Goal: Task Accomplishment & Management: Manage account settings

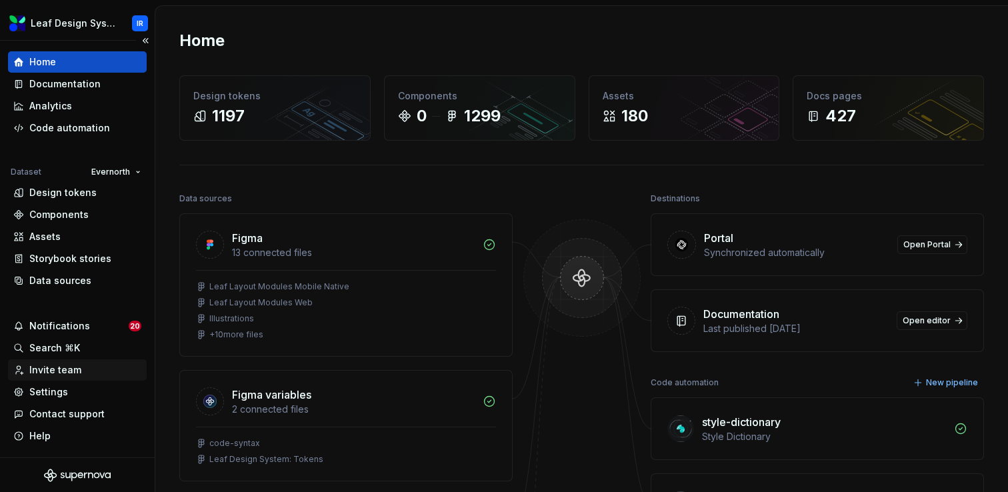
click at [55, 369] on div "Invite team" at bounding box center [55, 369] width 52 height 13
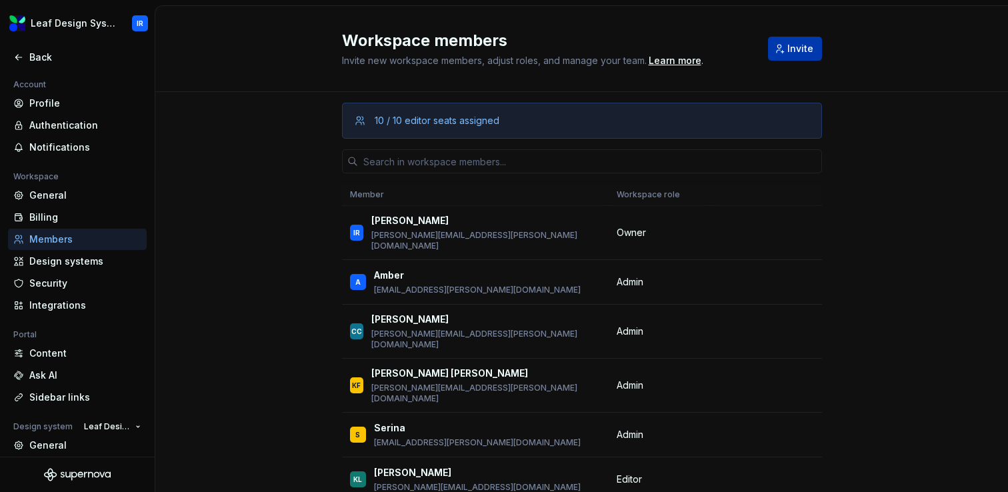
click at [806, 56] on button "Invite" at bounding box center [795, 49] width 54 height 24
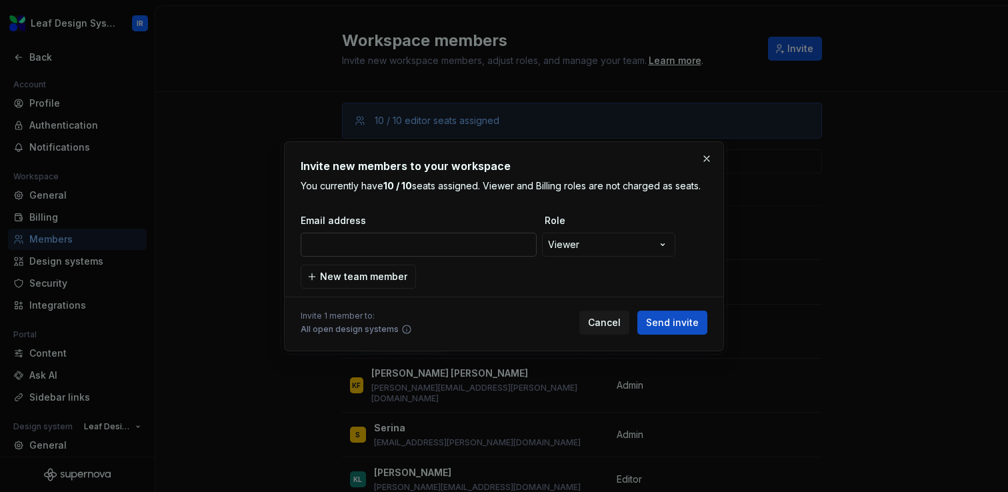
type input "[PERSON_NAME][EMAIL_ADDRESS][DOMAIN_NAME]"
click at [676, 325] on span "Send invite" at bounding box center [672, 322] width 53 height 13
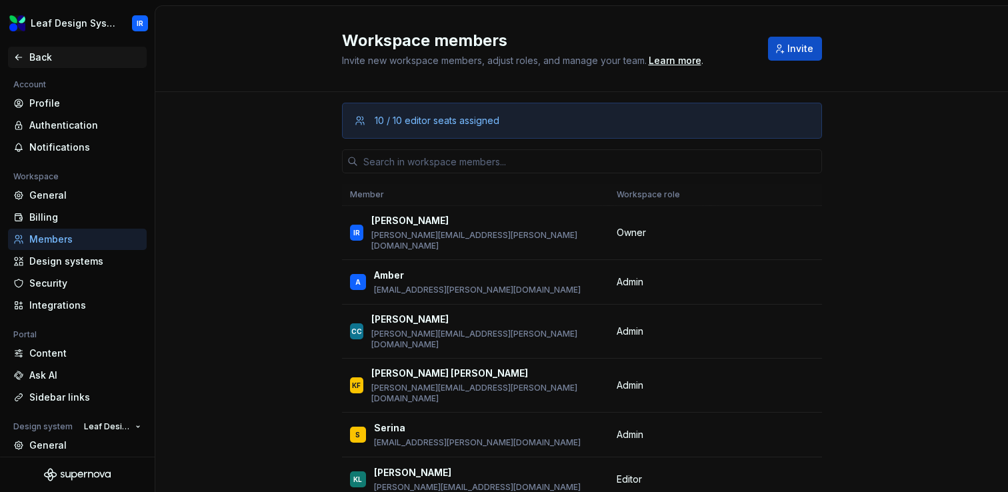
click at [49, 55] on div "Back" at bounding box center [85, 57] width 112 height 13
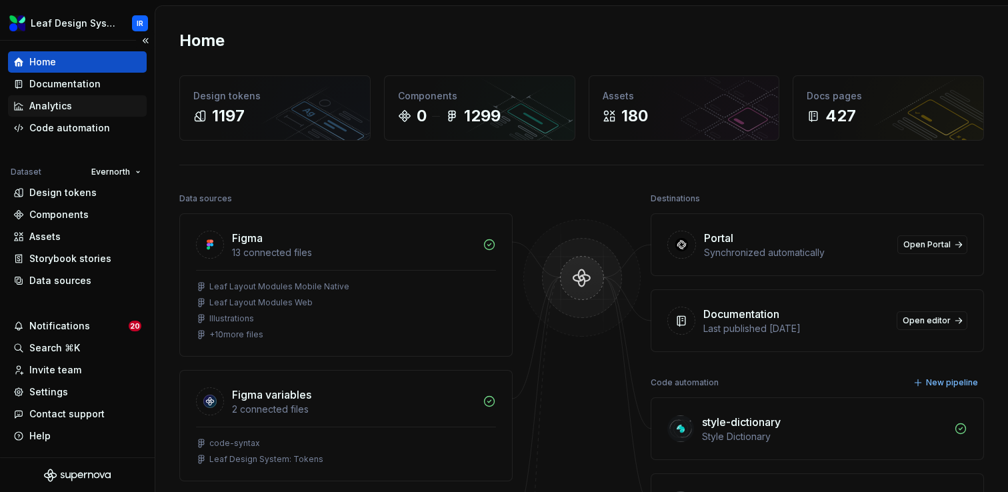
click at [45, 106] on div "Analytics" at bounding box center [50, 105] width 43 height 13
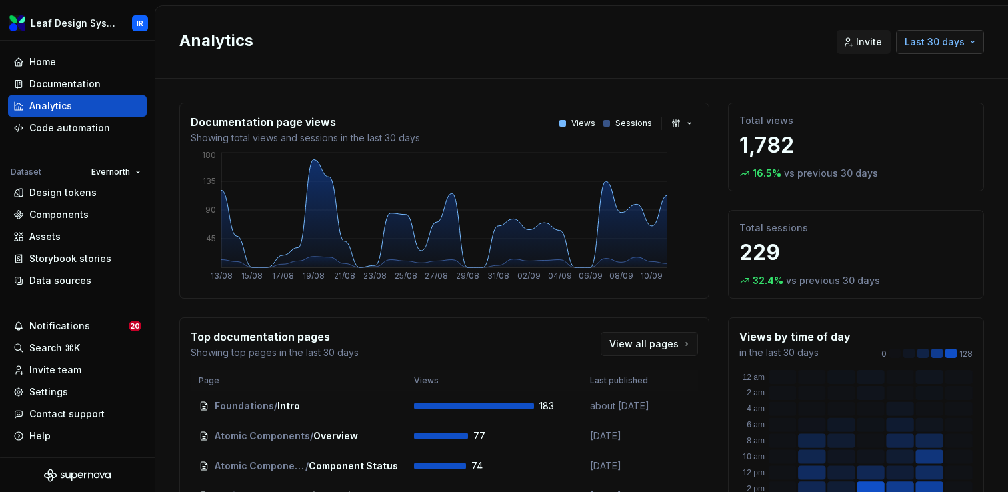
click at [963, 36] on span "Last 30 days" at bounding box center [935, 41] width 60 height 13
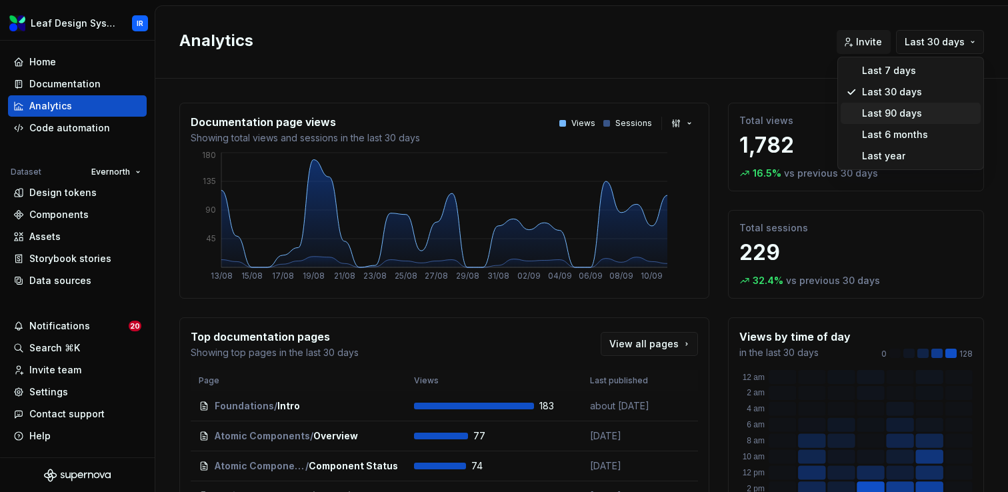
click at [900, 111] on div "Last 90 days" at bounding box center [892, 113] width 60 height 13
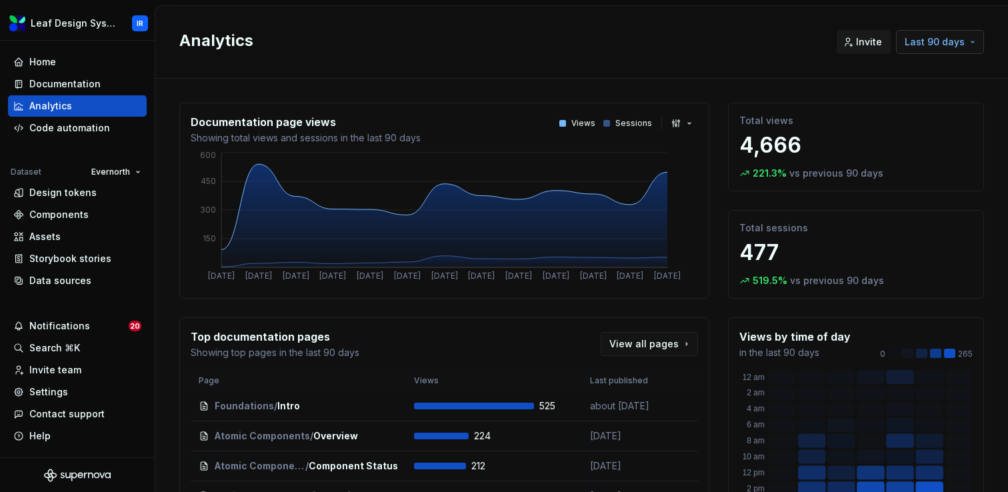
click at [944, 45] on span "Last 90 days" at bounding box center [935, 41] width 60 height 13
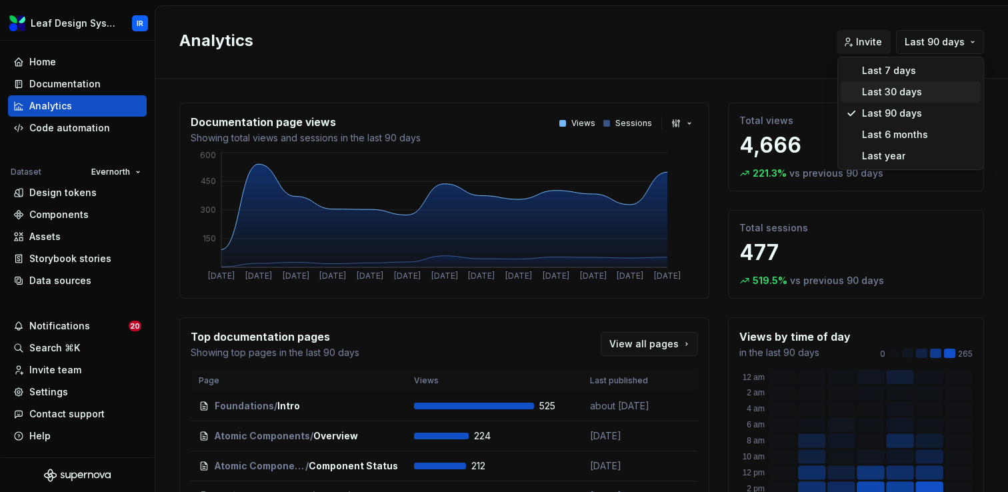
click at [906, 95] on div "Last 30 days" at bounding box center [892, 91] width 60 height 13
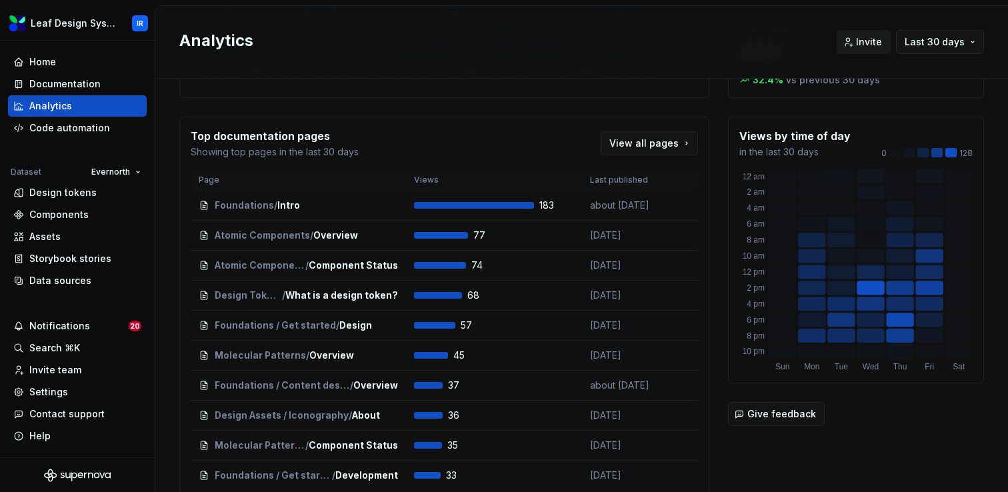
scroll to position [209, 0]
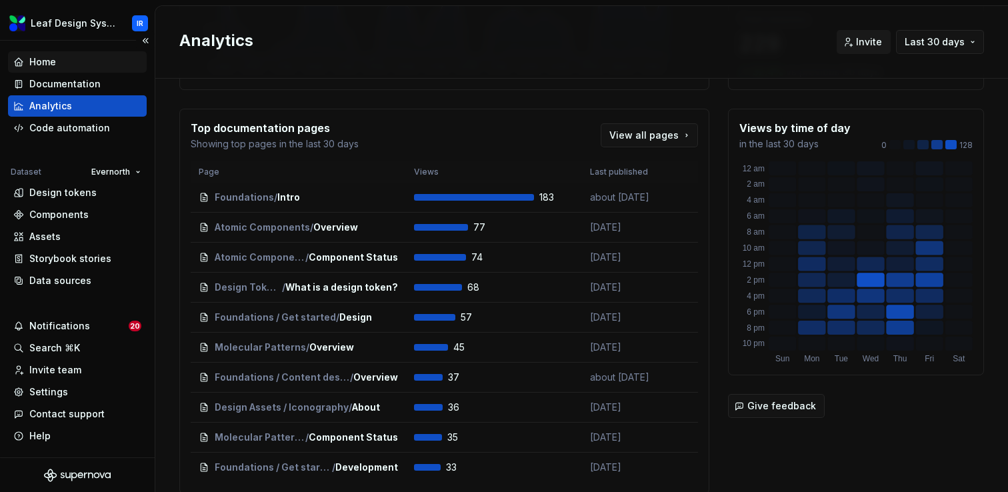
click at [43, 64] on div "Home" at bounding box center [42, 61] width 27 height 13
